Goal: Find specific page/section: Find specific page/section

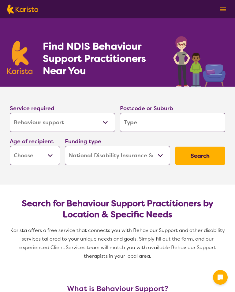
select select "Behaviour support"
select select "NDIS"
select select "Behaviour support"
select select "NDIS"
click at [132, 123] on input "search" at bounding box center [172, 122] width 105 height 19
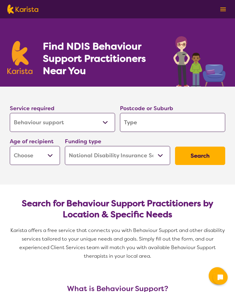
type input "3193"
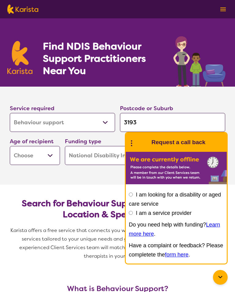
click at [46, 158] on select "Early Childhood - 0 to 9 Child - 10 to 11 Adolescent - 12 to 17 Adult - 18 to 6…" at bounding box center [35, 155] width 50 height 19
select select "CH"
click at [109, 160] on select "Home Care Package (HCP) National Disability Insurance Scheme (NDIS) I don't know" at bounding box center [117, 155] width 105 height 19
select select "i-don-t-know"
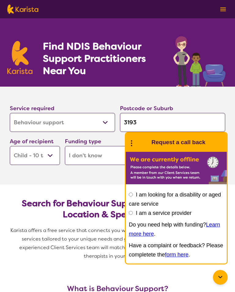
select select "i-don-t-know"
